Goal: Find contact information

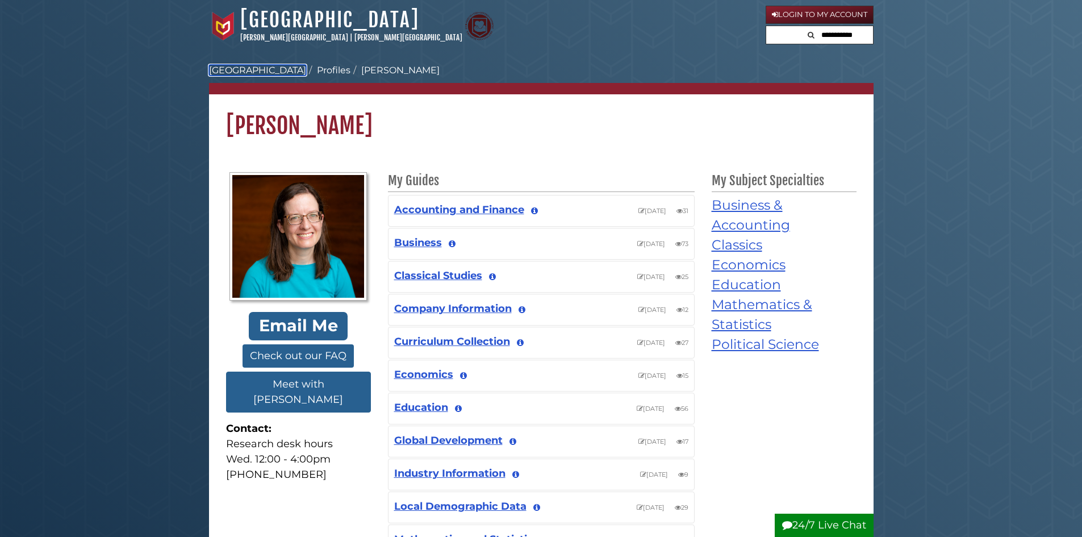
click at [258, 68] on link "[GEOGRAPHIC_DATA]" at bounding box center [257, 70] width 97 height 11
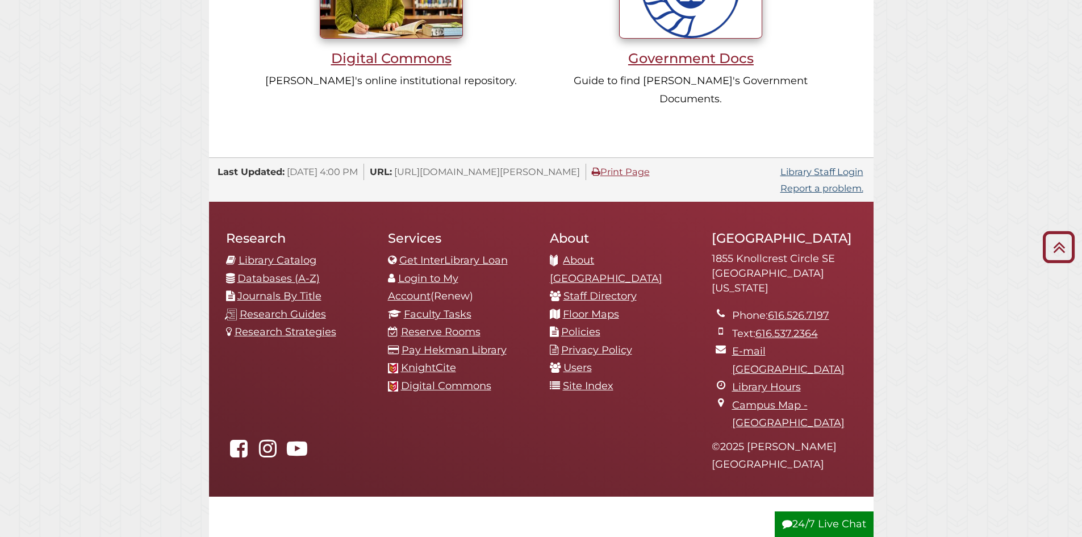
scroll to position [1169, 0]
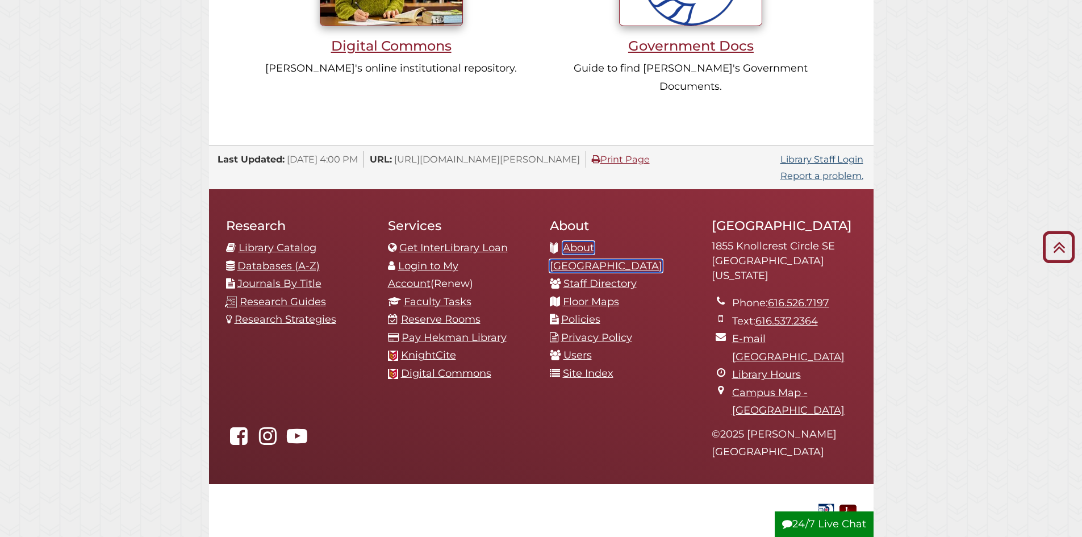
click at [637, 241] on link "About [GEOGRAPHIC_DATA]" at bounding box center [606, 256] width 112 height 31
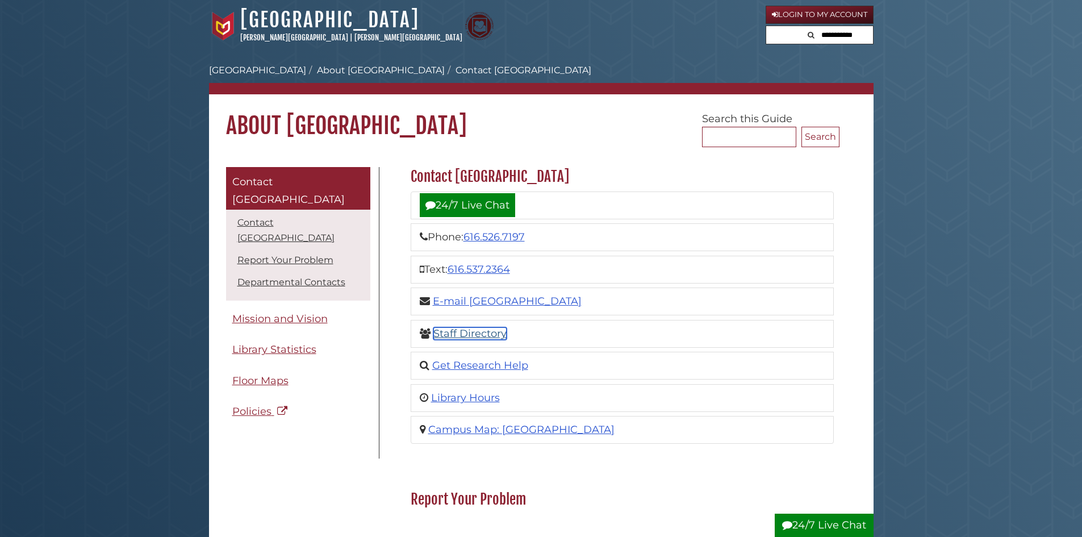
click at [482, 335] on link "Staff Directory" at bounding box center [469, 333] width 73 height 12
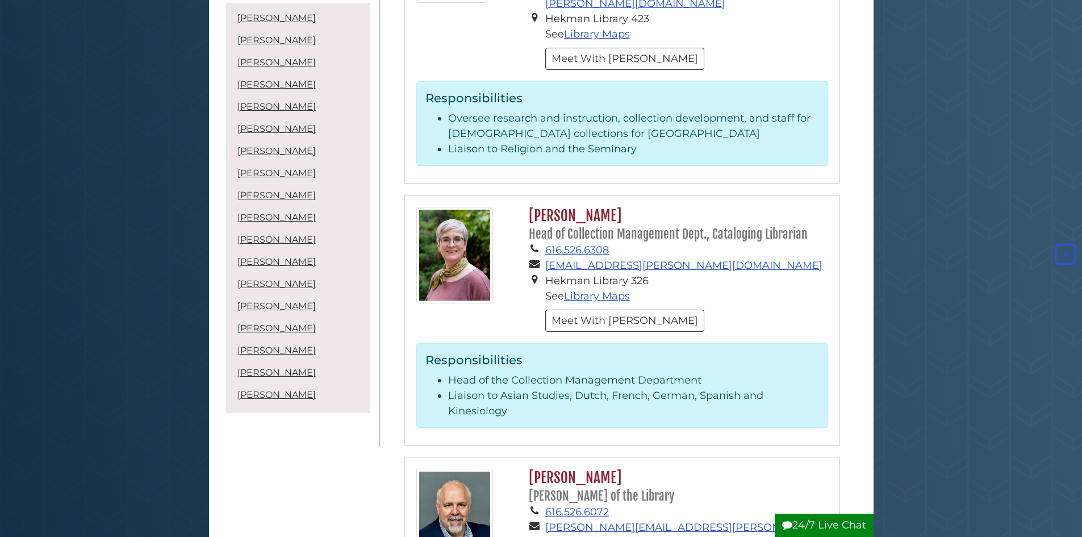
scroll to position [2783, 0]
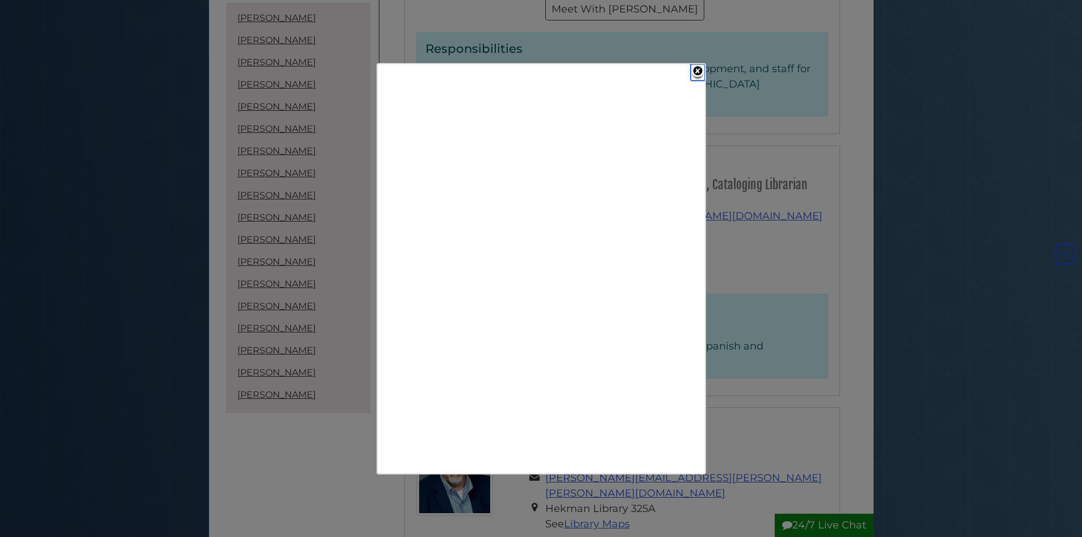
click at [701, 69] on link "Close" at bounding box center [698, 72] width 14 height 16
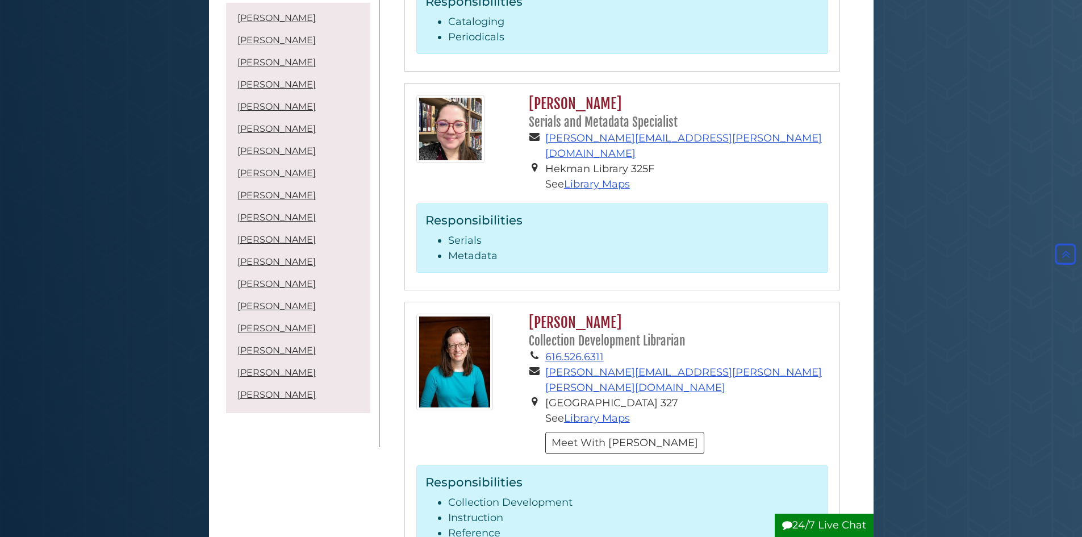
scroll to position [3862, 0]
